Goal: Complete application form

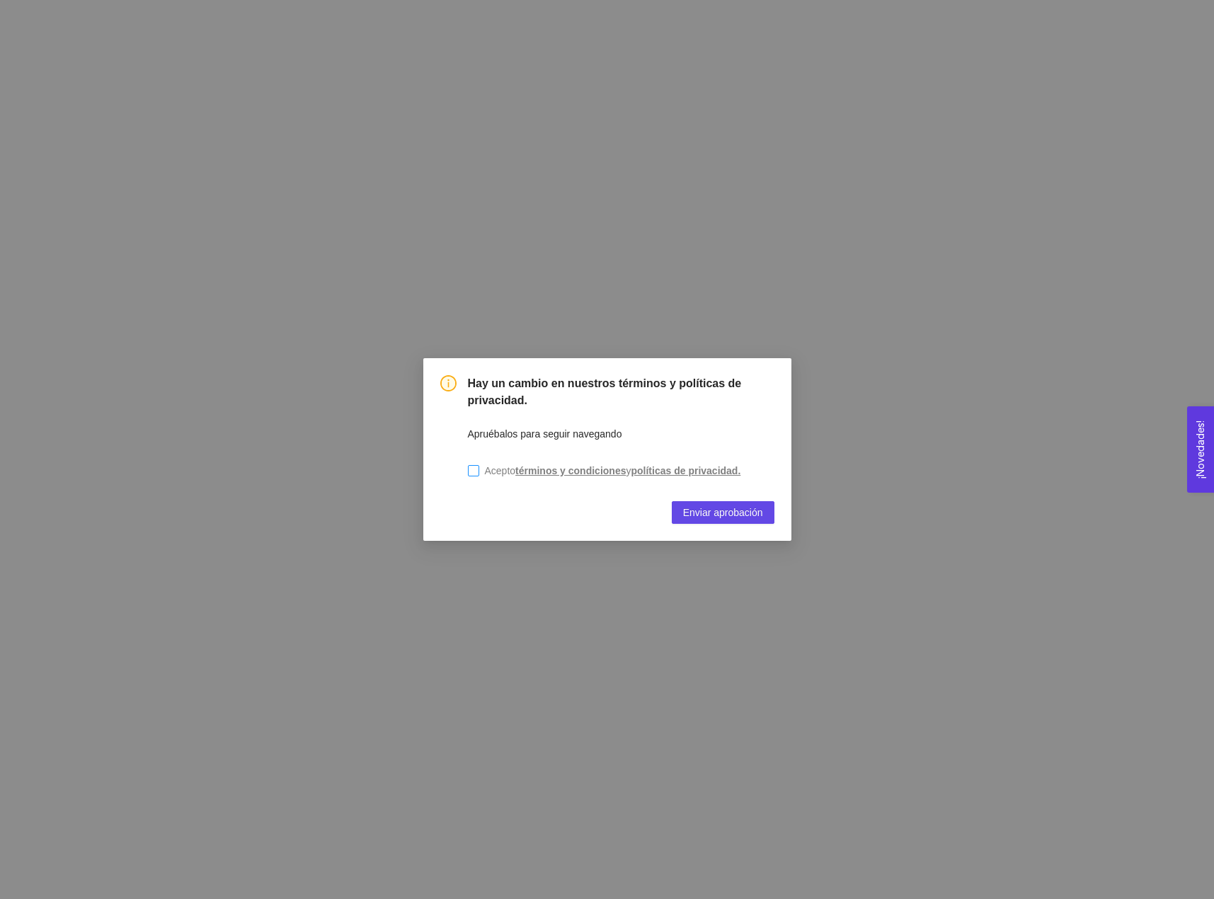
click at [474, 470] on input "Acepto términos y condiciones y políticas de privacidad." at bounding box center [473, 470] width 11 height 11
checkbox input "true"
click at [718, 511] on span "Enviar aprobación" at bounding box center [723, 513] width 80 height 16
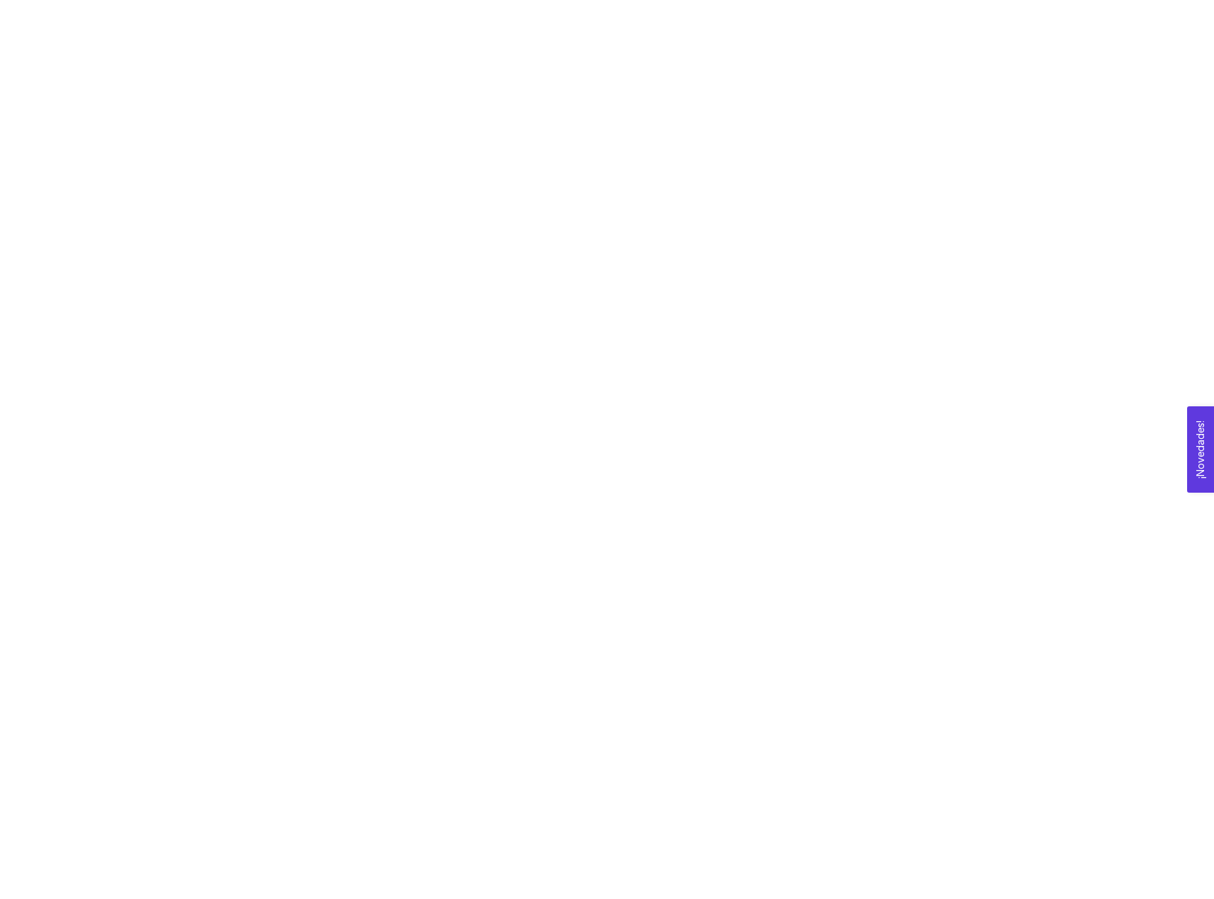
click at [549, 365] on div at bounding box center [607, 449] width 1214 height 899
